Goal: Transaction & Acquisition: Purchase product/service

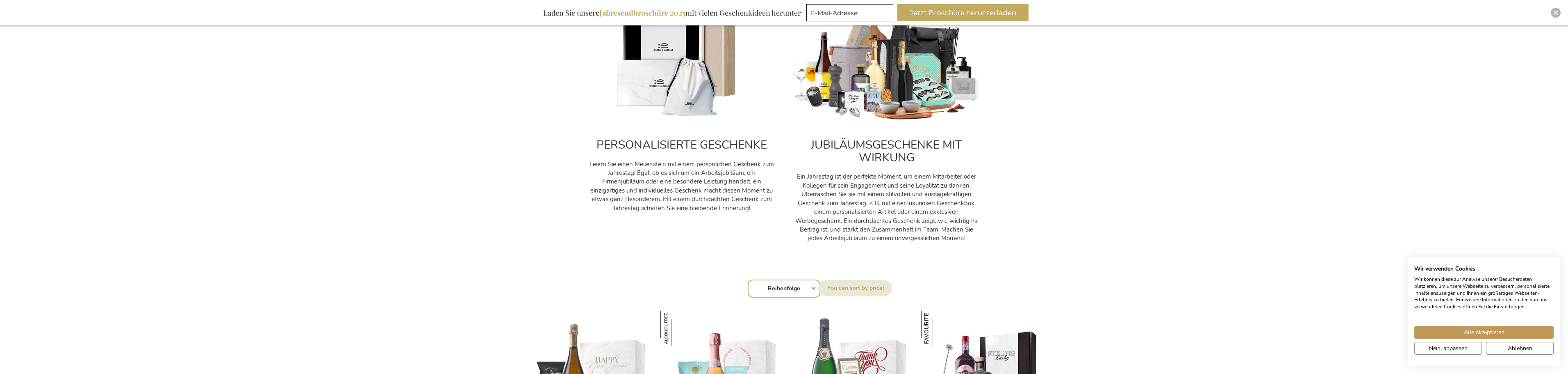
scroll to position [369, 0]
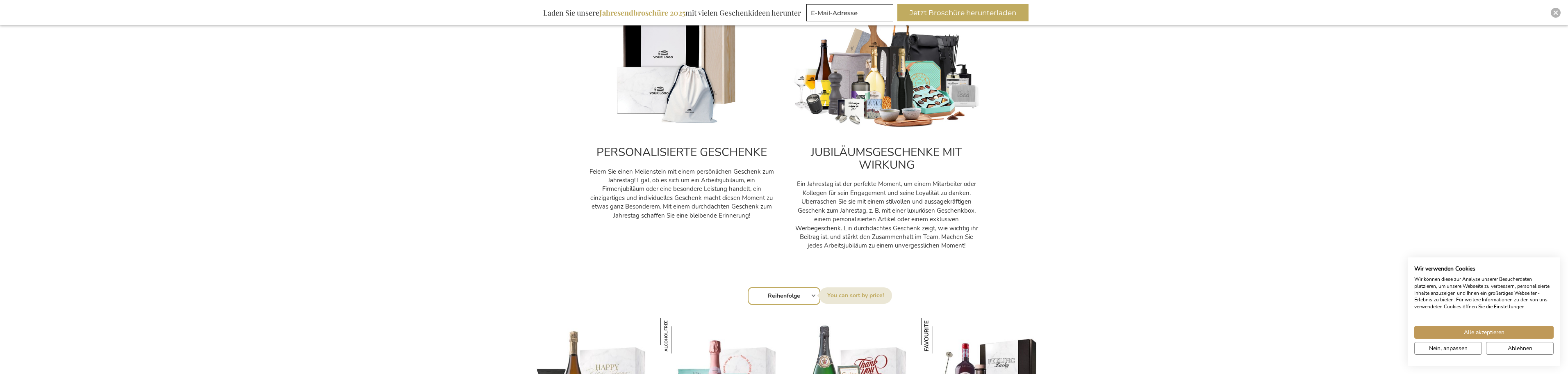
click at [799, 294] on select "Reihenfolge Best Sellers Am meisten angesehen Neu Biggest Saving Price: low to …" at bounding box center [784, 296] width 73 height 18
select select "price_desc"
click at [748, 287] on select "Reihenfolge Best Sellers Am meisten angesehen Neu Biggest Saving Price: low to …" at bounding box center [784, 296] width 73 height 18
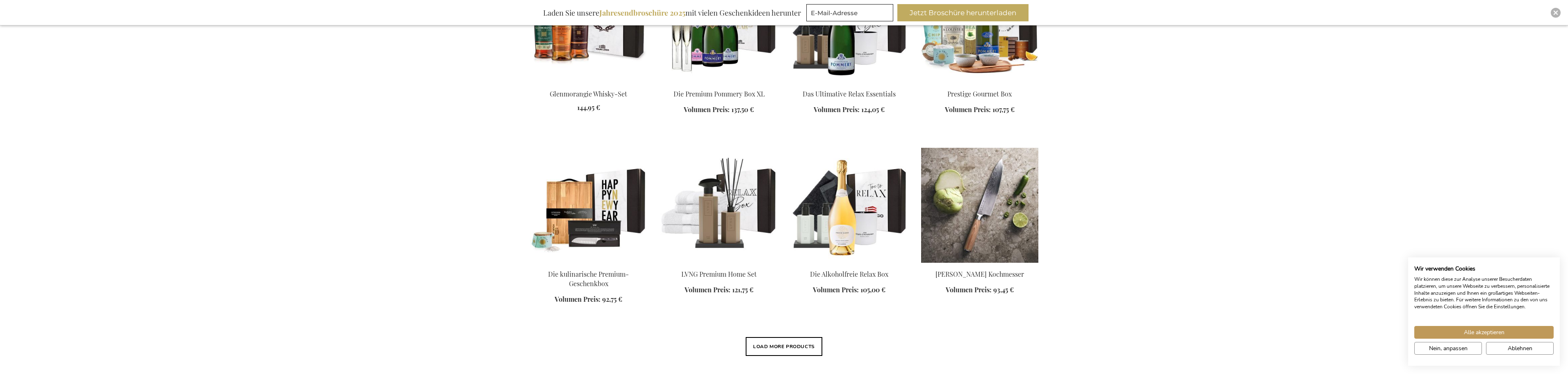
scroll to position [944, 0]
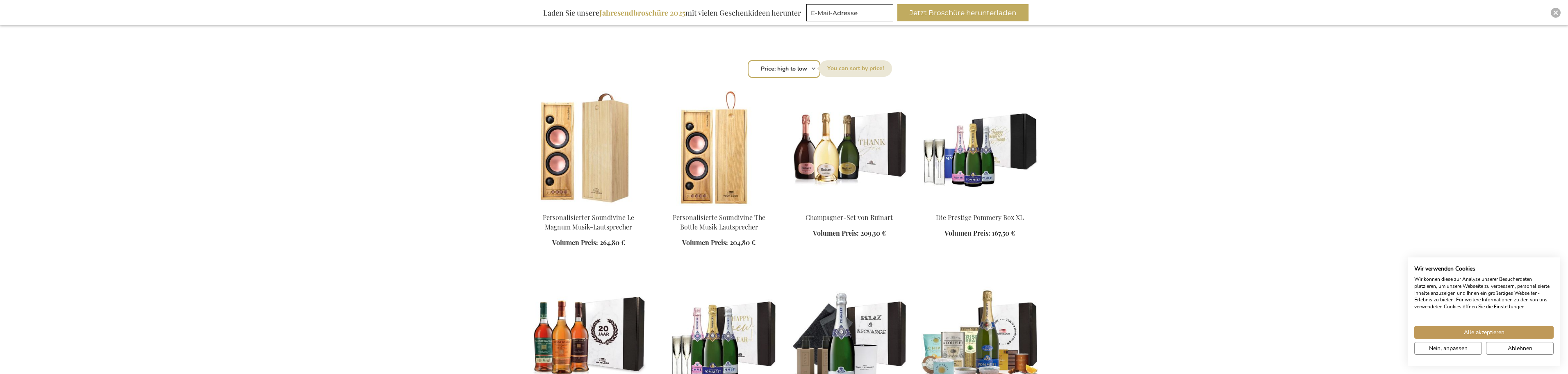
scroll to position [656, 0]
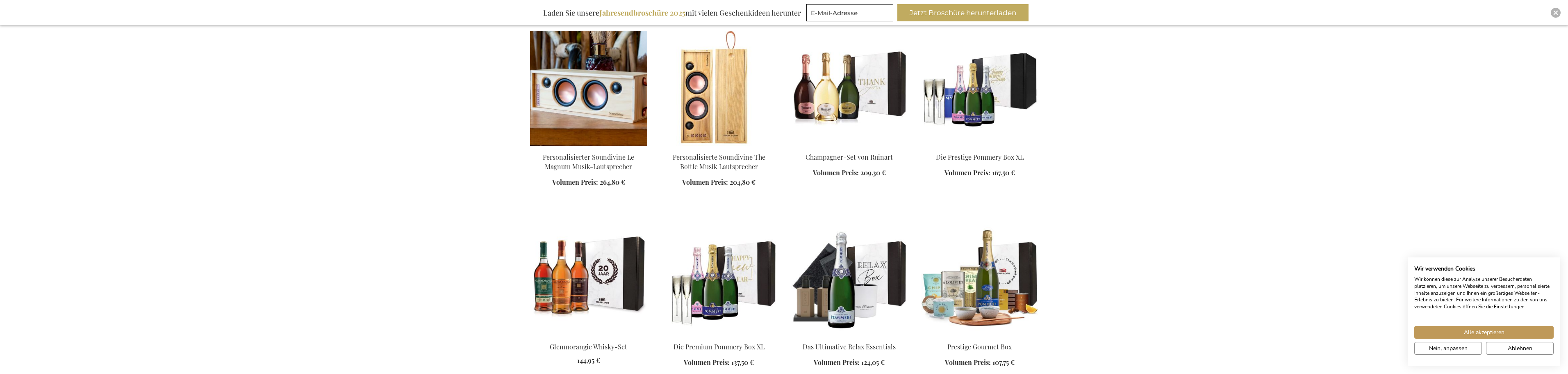
click at [618, 112] on img at bounding box center [588, 88] width 117 height 115
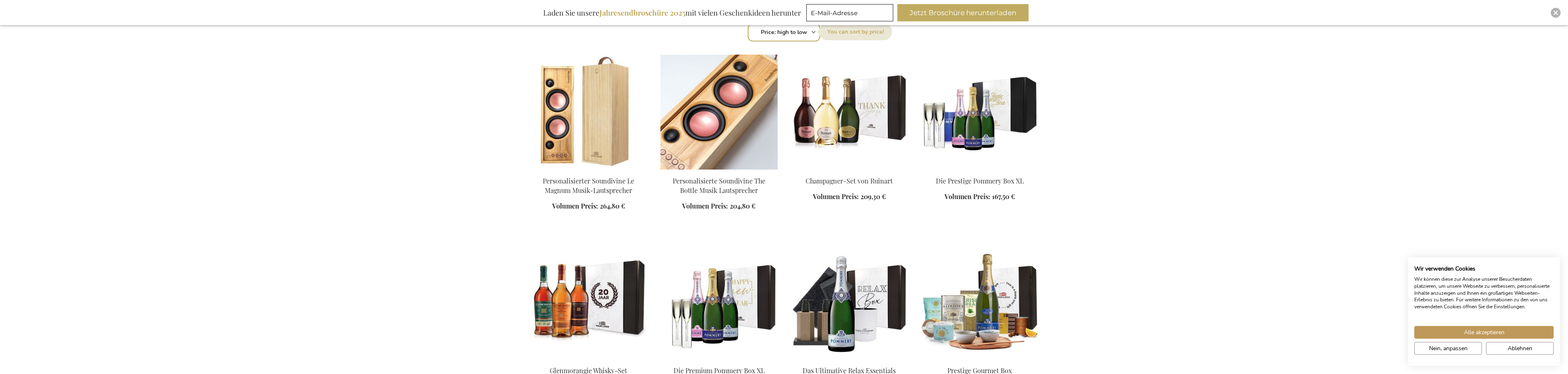
scroll to position [633, 0]
click at [730, 143] on img at bounding box center [719, 111] width 117 height 115
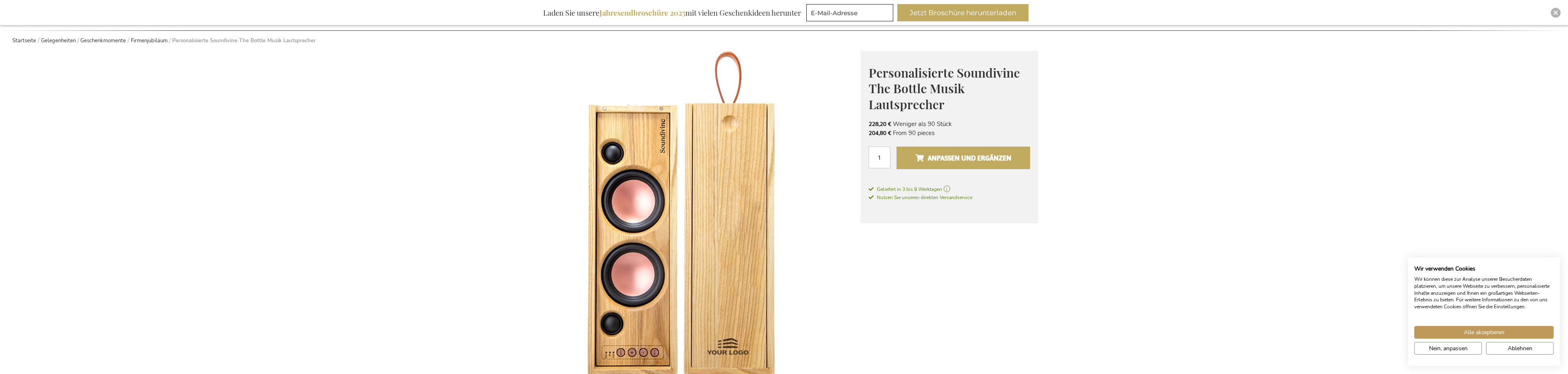
scroll to position [82, 0]
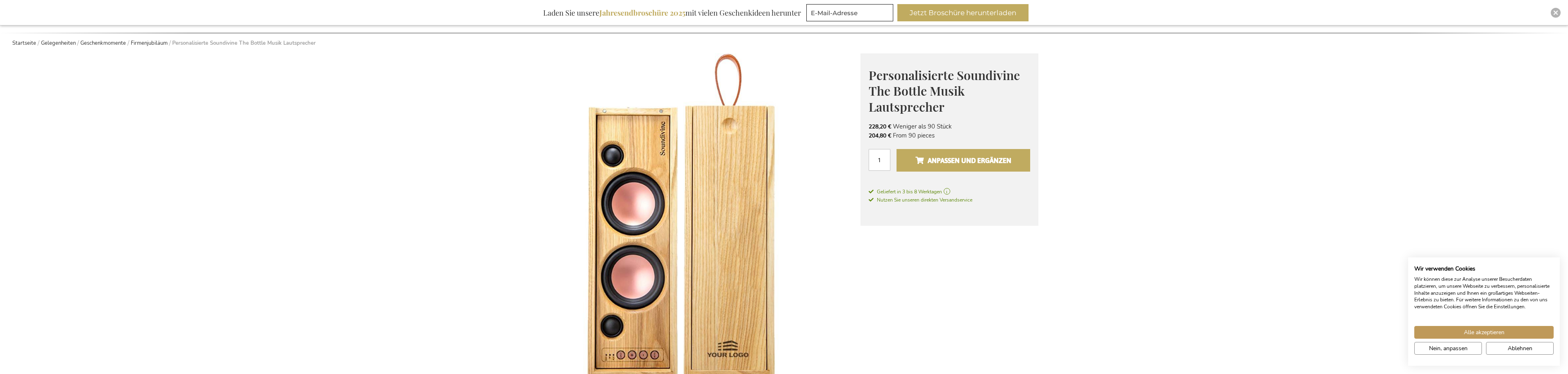
click at [951, 166] on span "Anpassen und ergänzen" at bounding box center [963, 160] width 95 height 13
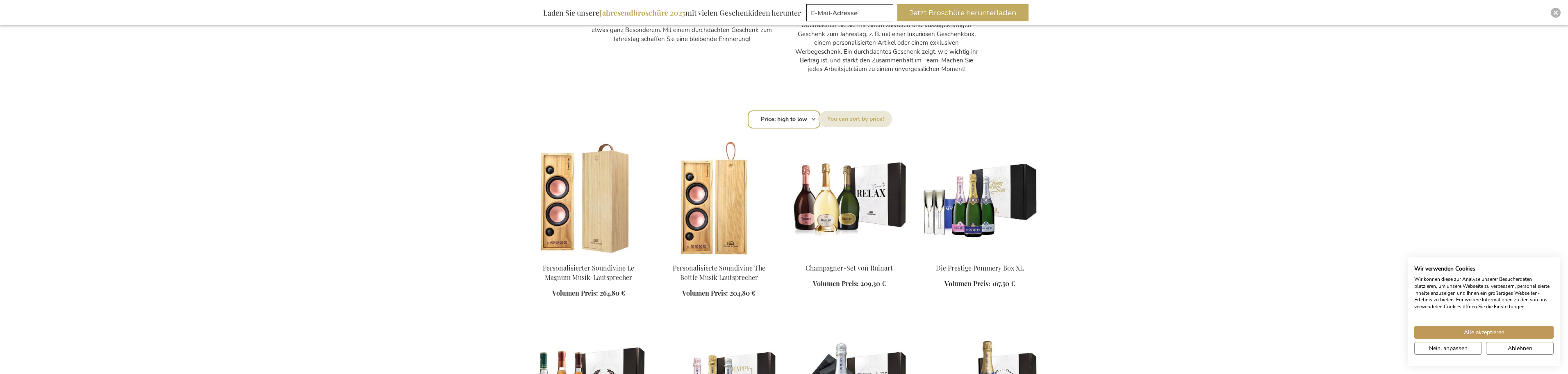
scroll to position [633, 0]
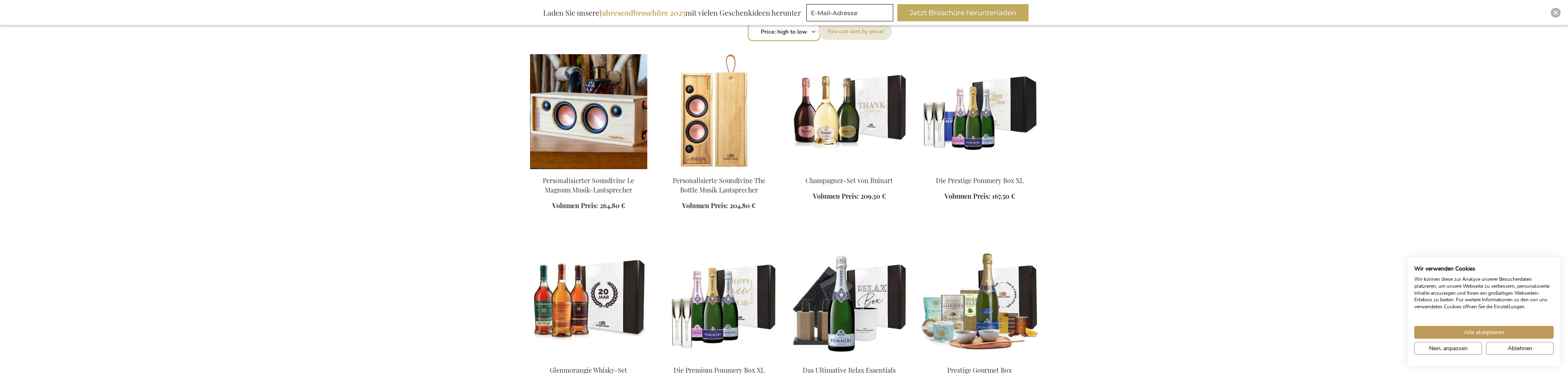
click at [613, 148] on img at bounding box center [588, 112] width 117 height 115
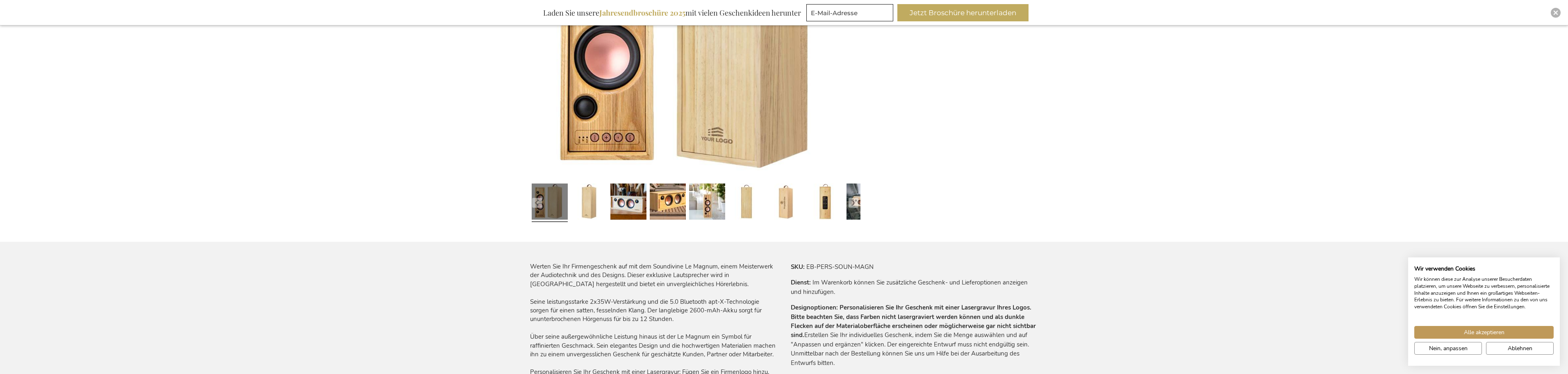
scroll to position [426, 0]
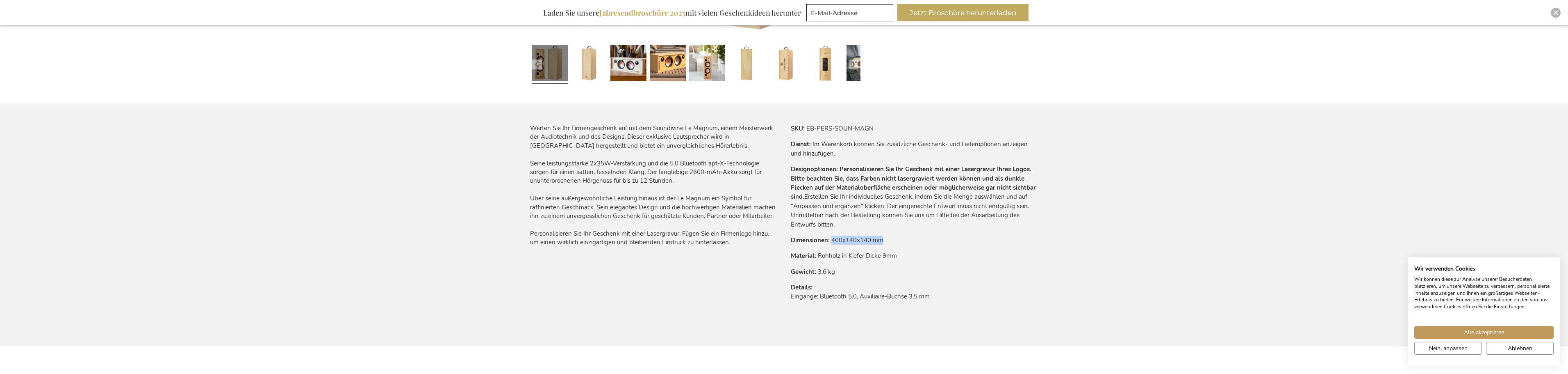
drag, startPoint x: 887, startPoint y: 237, endPoint x: 829, endPoint y: 237, distance: 58.0
click at [829, 237] on tr "Dimensionen 400x140x140 mm" at bounding box center [915, 240] width 247 height 9
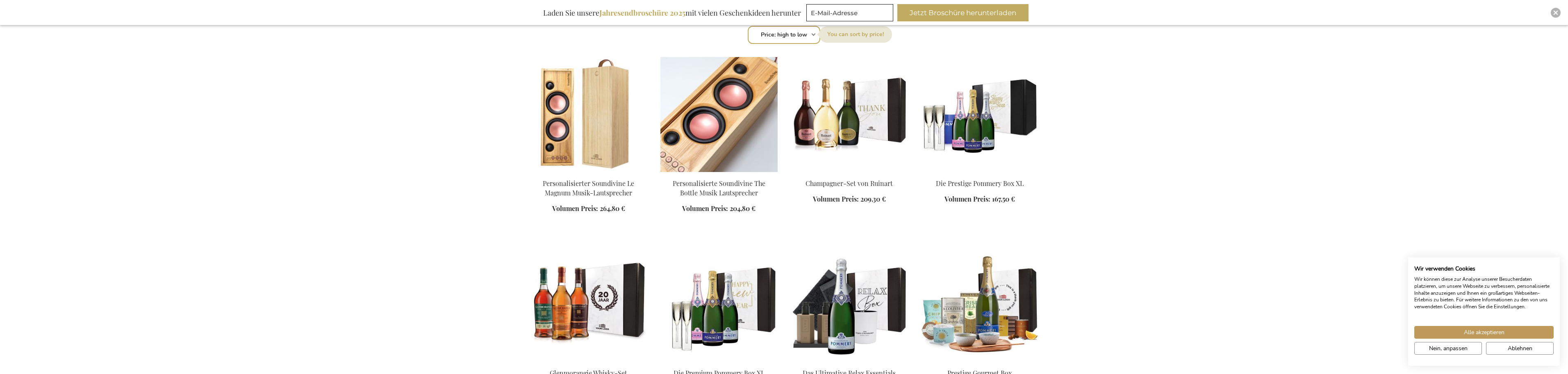
scroll to position [633, 0]
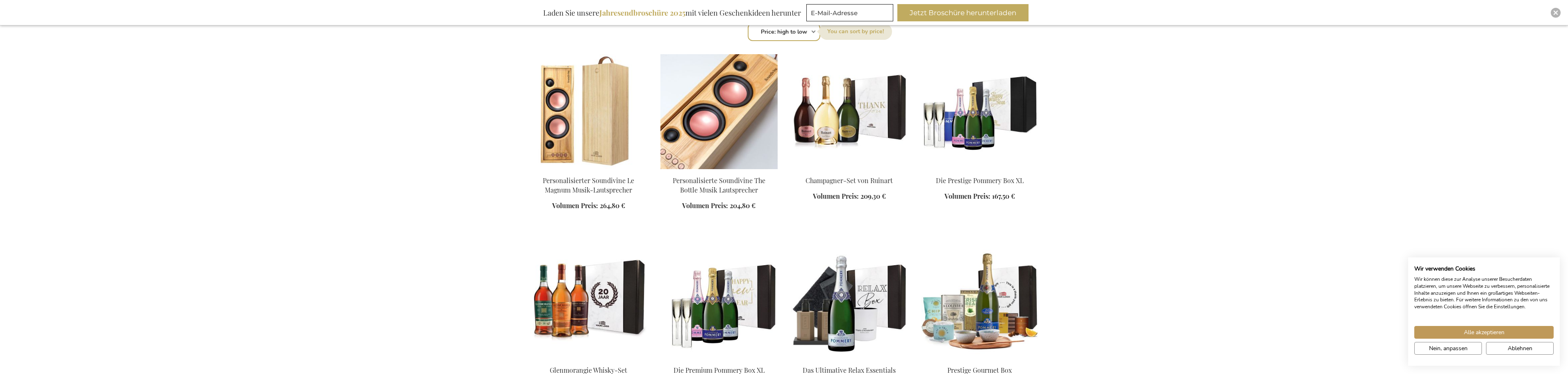
click at [726, 130] on img at bounding box center [719, 112] width 117 height 115
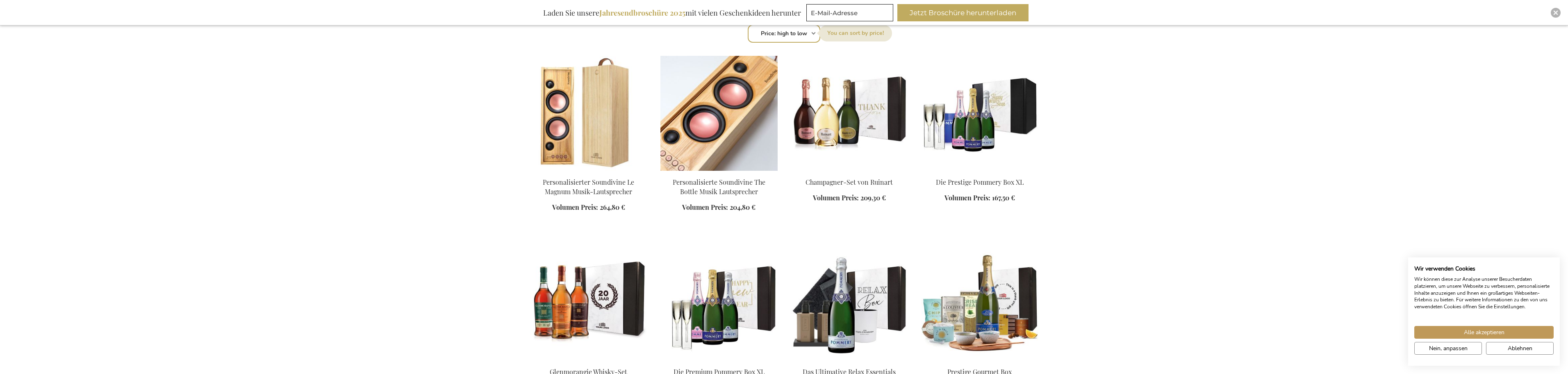
scroll to position [633, 0]
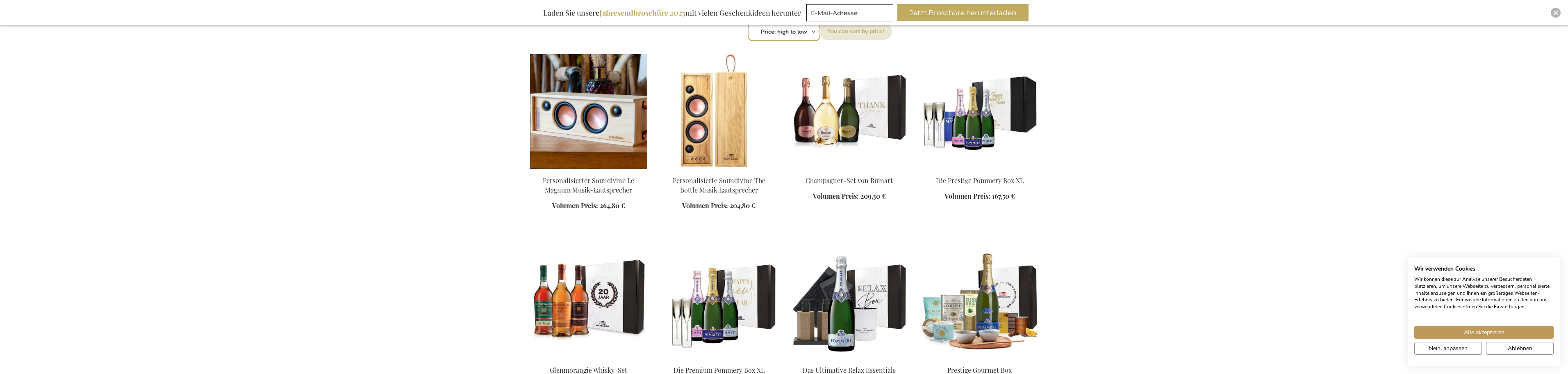
click at [600, 157] on img at bounding box center [588, 112] width 117 height 115
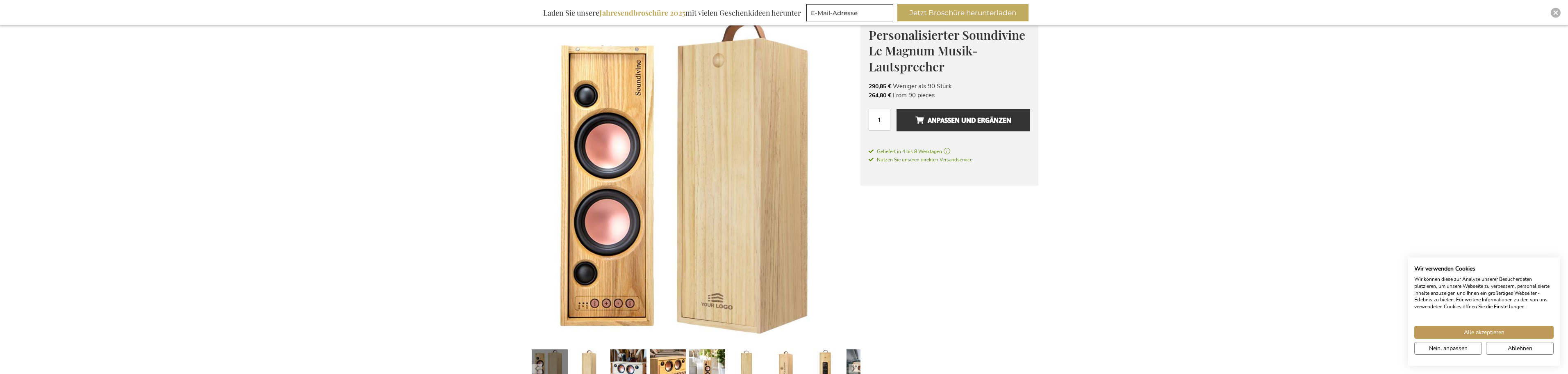
scroll to position [82, 0]
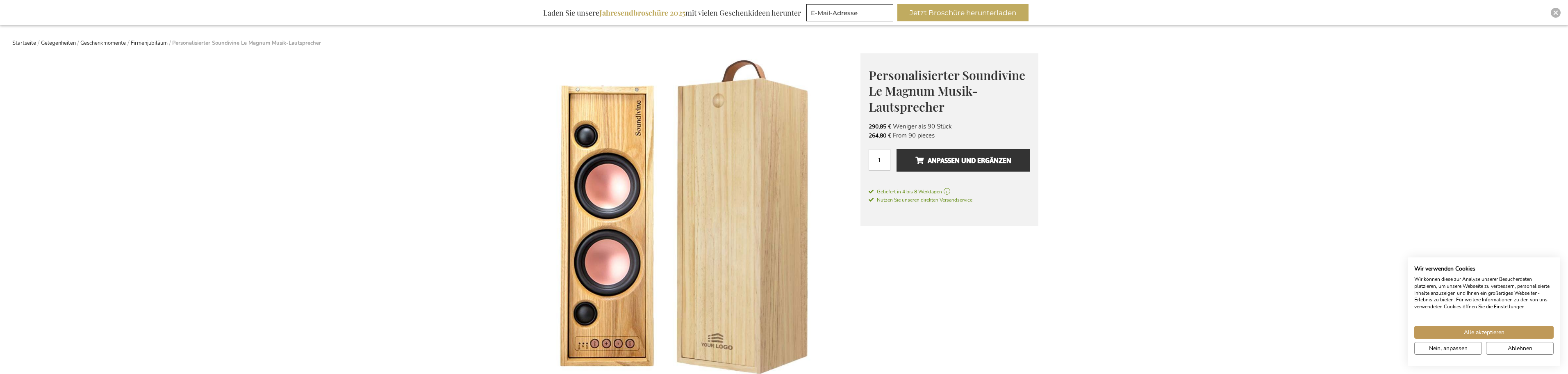
click at [726, 346] on img at bounding box center [695, 218] width 330 height 330
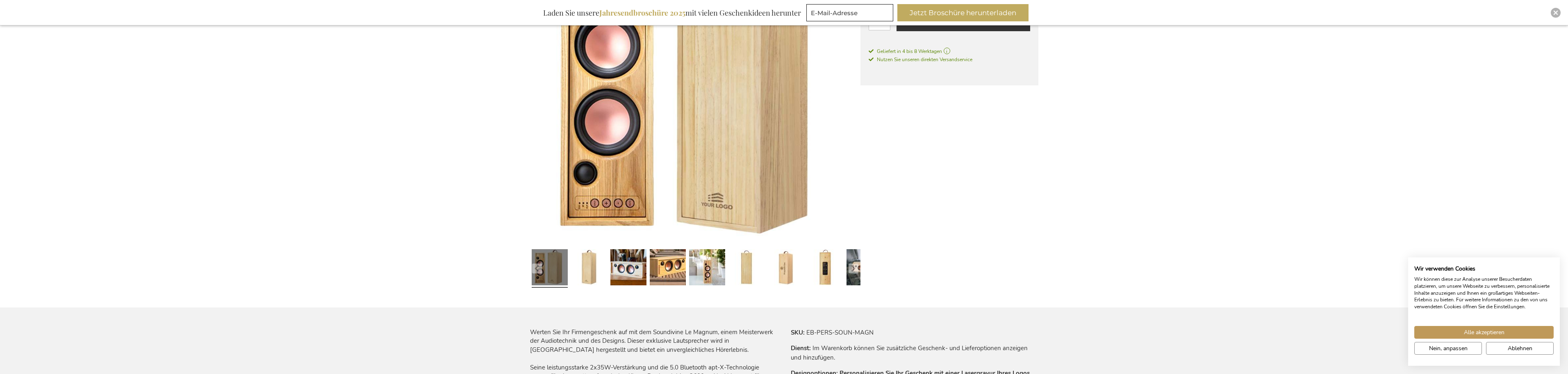
scroll to position [246, 0]
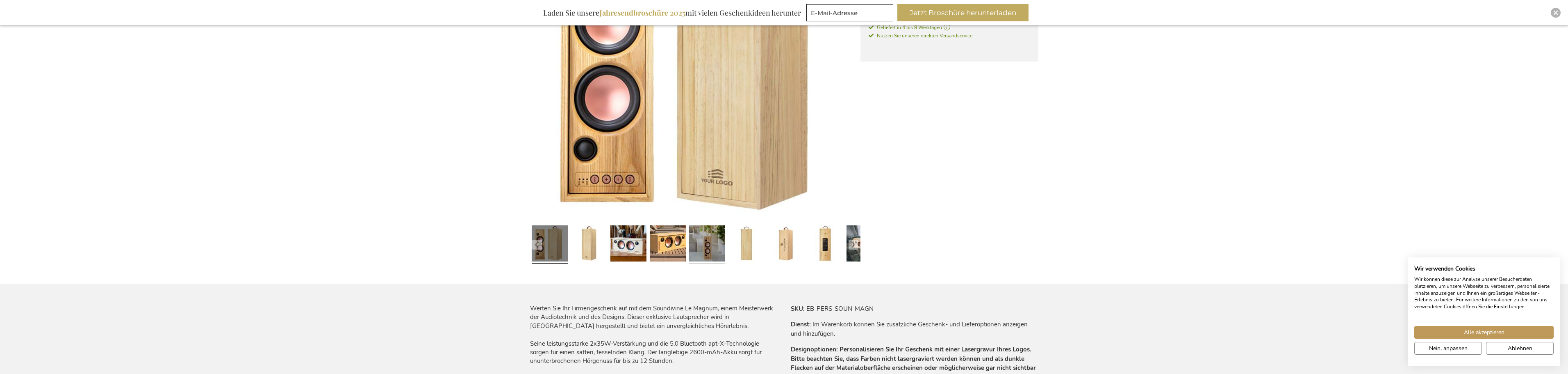
click at [709, 248] on link at bounding box center [708, 245] width 36 height 45
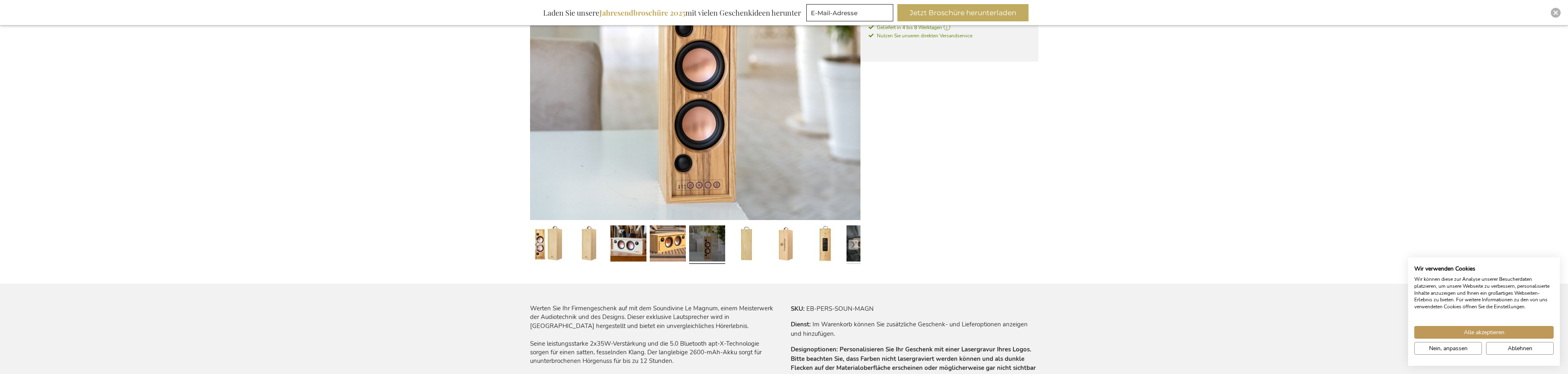
click at [853, 250] on link at bounding box center [865, 245] width 36 height 45
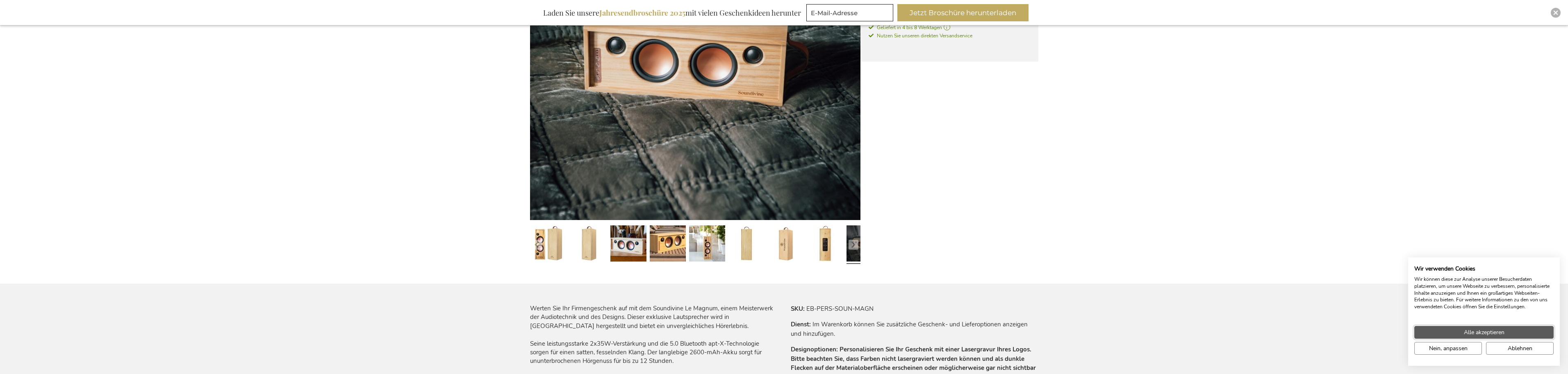
click at [1508, 329] on button "Alle akzeptieren" at bounding box center [1483, 332] width 139 height 13
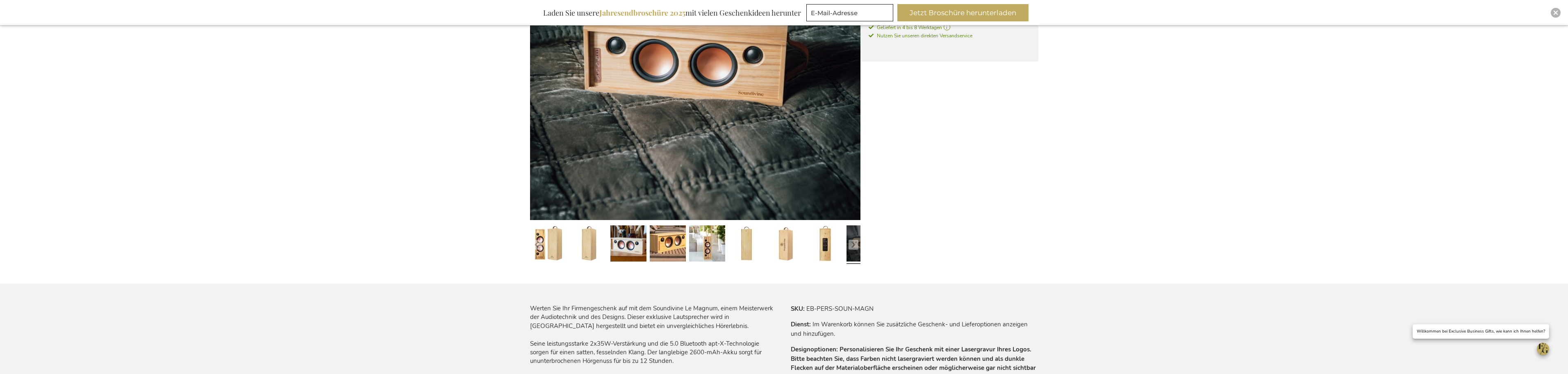
drag, startPoint x: 357, startPoint y: 1, endPoint x: 241, endPoint y: 49, distance: 125.5
click at [945, 231] on div "Zum Ende der Bildgalerie springen Zum Anfang der Bildgalerie springen Personali…" at bounding box center [784, 224] width 508 height 670
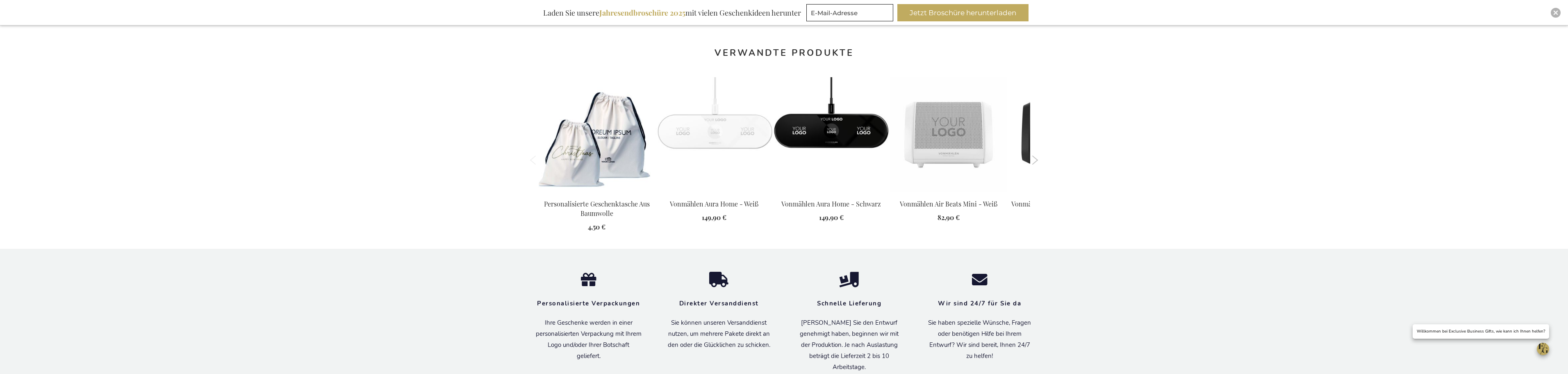
scroll to position [862, 0]
